Goal: Use online tool/utility: Utilize a website feature to perform a specific function

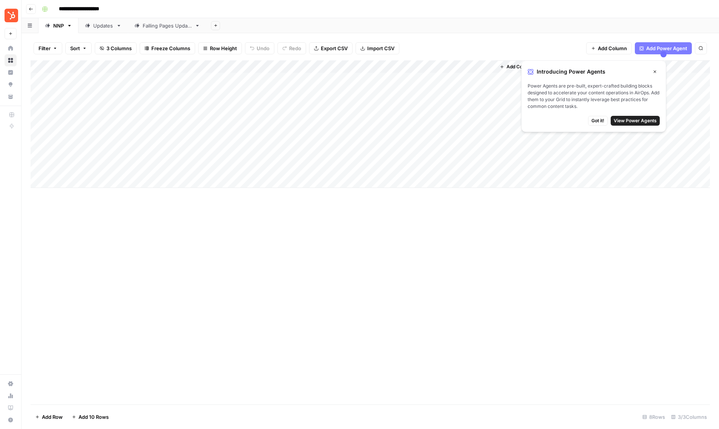
click at [655, 70] on icon "button" at bounding box center [655, 71] width 5 height 5
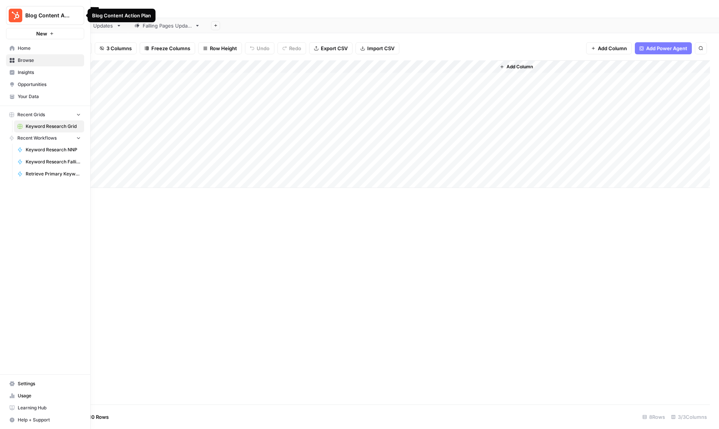
click at [14, 50] on icon at bounding box center [11, 48] width 5 height 5
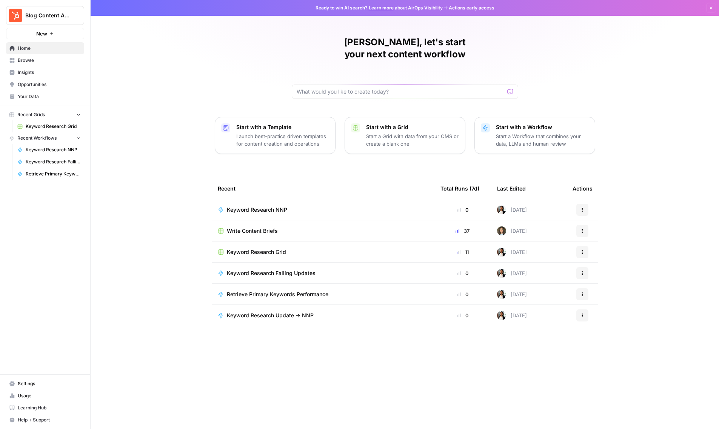
click at [32, 64] on link "Browse" at bounding box center [45, 60] width 78 height 12
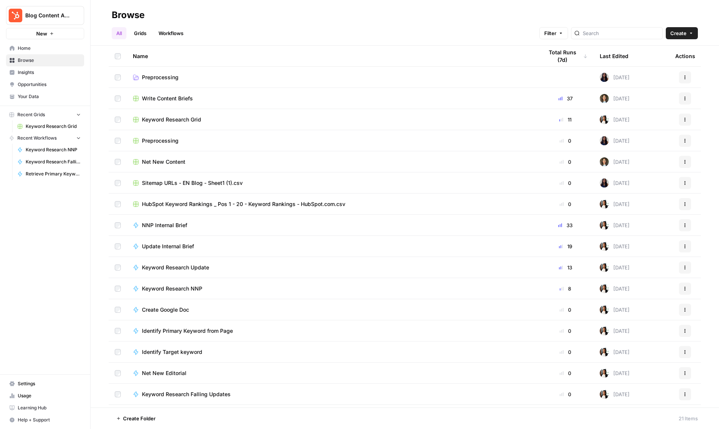
click at [172, 97] on span "Write Content Briefs" at bounding box center [167, 99] width 51 height 8
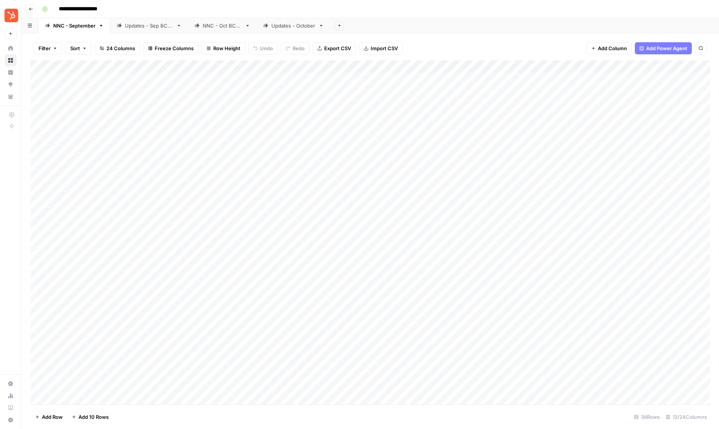
click at [31, 11] on button "Go back" at bounding box center [31, 9] width 10 height 10
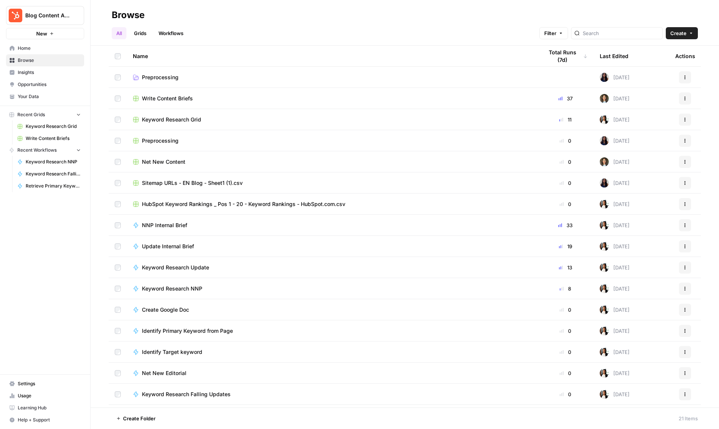
click at [167, 119] on span "Keyword Research Grid" at bounding box center [171, 120] width 59 height 8
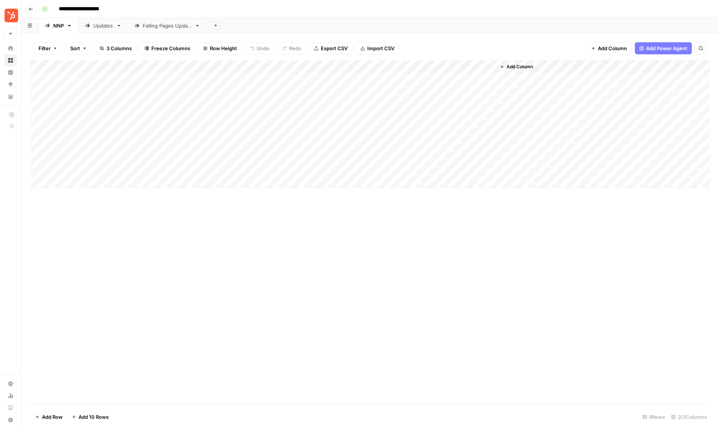
click at [128, 80] on div "Add Column" at bounding box center [371, 124] width 680 height 128
click at [294, 77] on div "Add Column" at bounding box center [371, 124] width 680 height 128
click at [276, 80] on div "Add Column" at bounding box center [371, 124] width 680 height 128
click at [476, 217] on div "Add Column" at bounding box center [371, 232] width 680 height 344
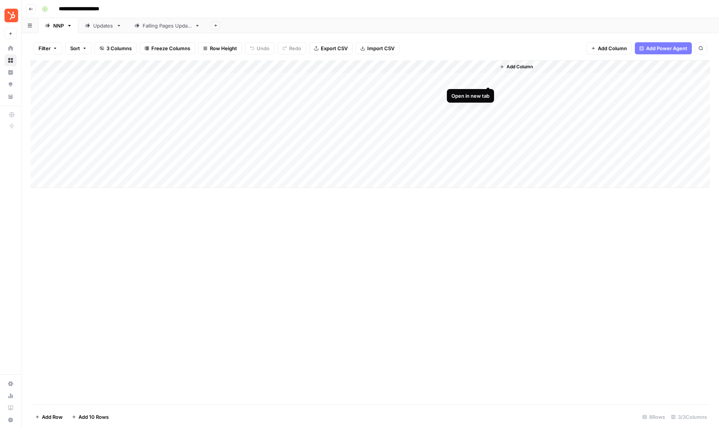
click at [488, 79] on div "Add Column" at bounding box center [371, 124] width 680 height 128
click at [375, 218] on div "Add Column" at bounding box center [371, 232] width 680 height 344
click at [340, 94] on div "Add Column" at bounding box center [371, 124] width 680 height 128
click at [489, 90] on div "Add Column" at bounding box center [371, 124] width 680 height 128
click at [416, 307] on div "Add Column" at bounding box center [371, 232] width 680 height 344
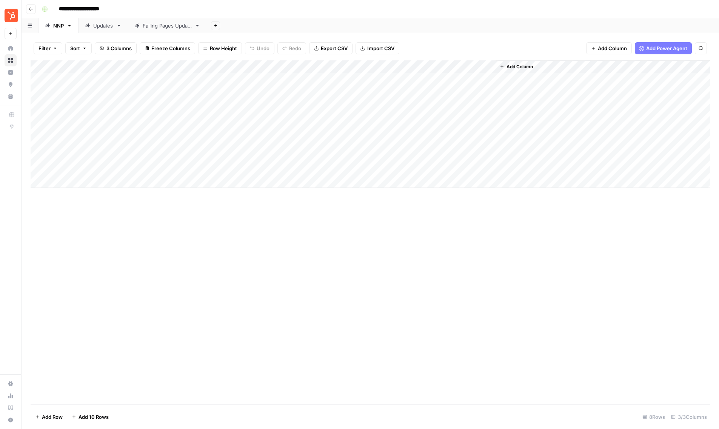
click at [105, 29] on link "Updates" at bounding box center [103, 25] width 49 height 15
click at [306, 78] on div "Add Column" at bounding box center [371, 104] width 680 height 89
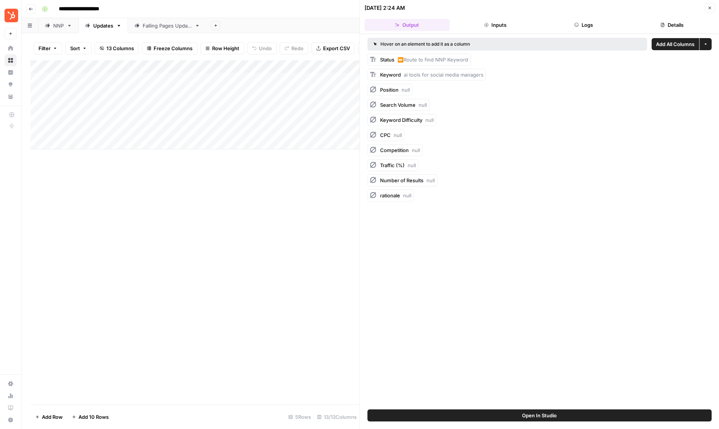
click at [712, 6] on button "Close" at bounding box center [710, 8] width 10 height 10
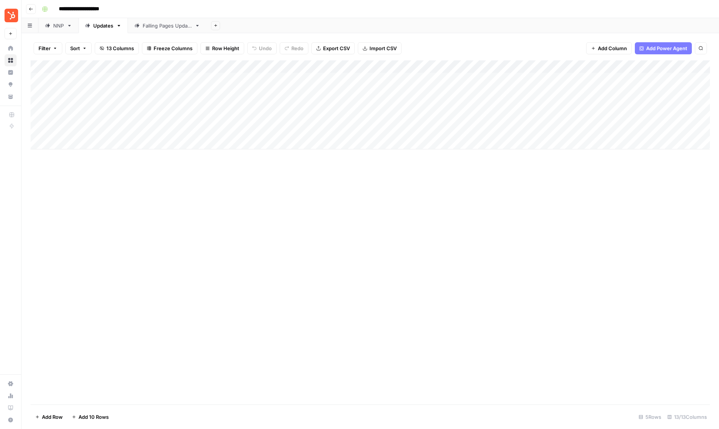
click at [409, 188] on div "Add Column" at bounding box center [371, 232] width 680 height 344
click at [34, 11] on button "Go back" at bounding box center [31, 9] width 10 height 10
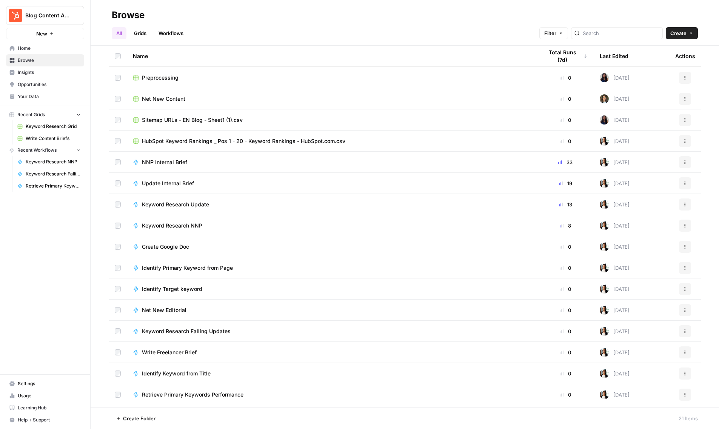
scroll to position [103, 0]
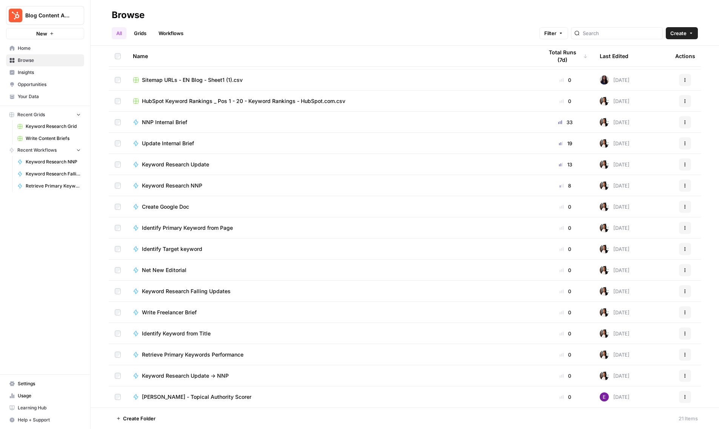
click at [165, 250] on span "Identify Target keyword" at bounding box center [172, 249] width 60 height 8
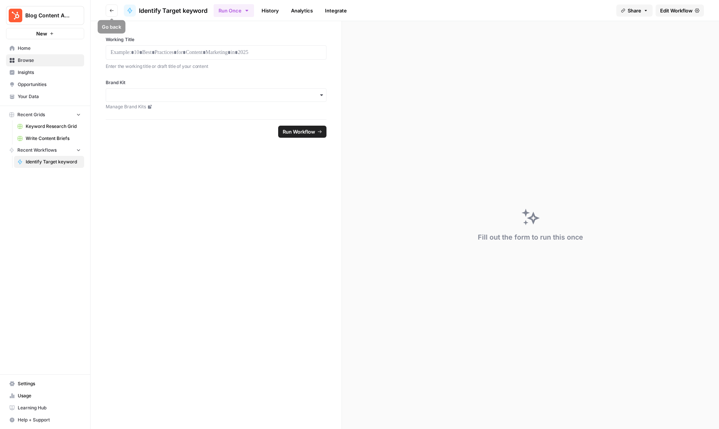
click at [112, 6] on button "Go back" at bounding box center [112, 11] width 12 height 12
